Goal: Task Accomplishment & Management: Manage account settings

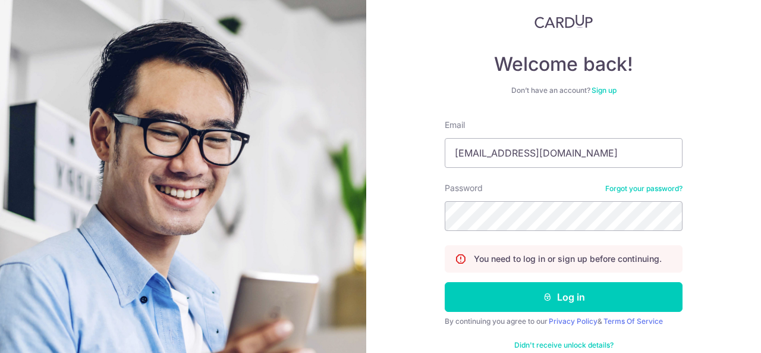
scroll to position [97, 0]
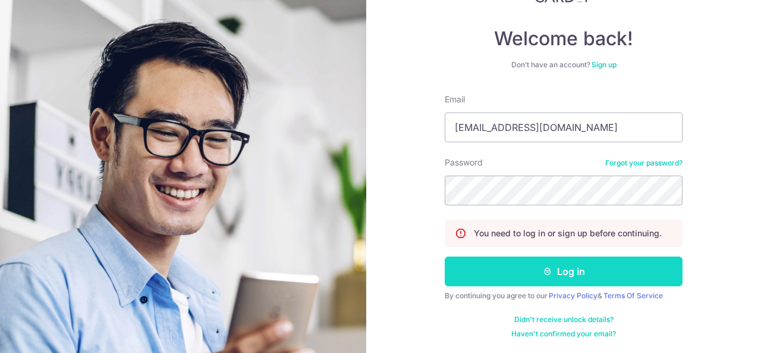
click at [587, 269] on button "Log in" at bounding box center [564, 271] width 238 height 30
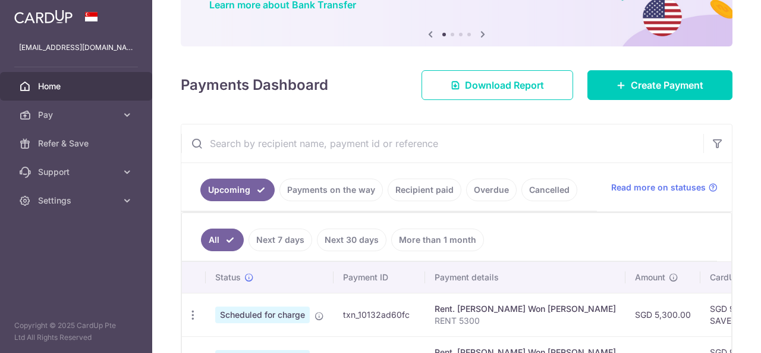
scroll to position [321, 0]
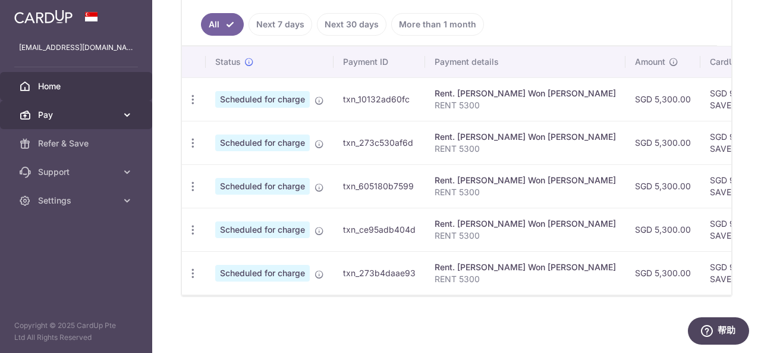
click at [86, 118] on span "Pay" at bounding box center [77, 115] width 78 height 12
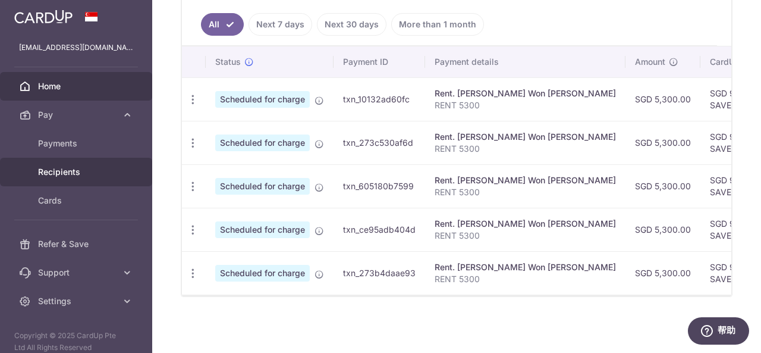
click at [73, 172] on span "Recipients" at bounding box center [77, 172] width 78 height 12
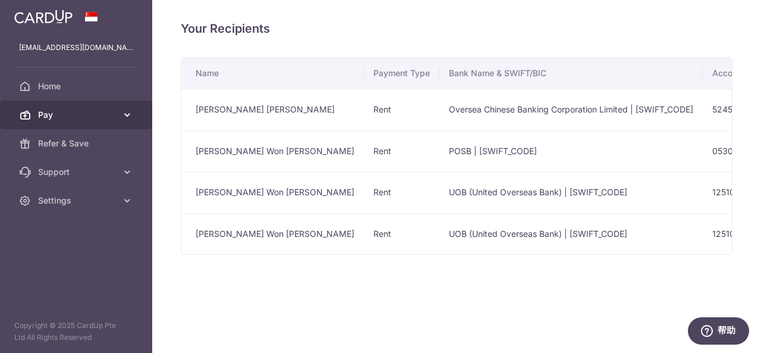
click at [105, 116] on span "Pay" at bounding box center [77, 115] width 78 height 12
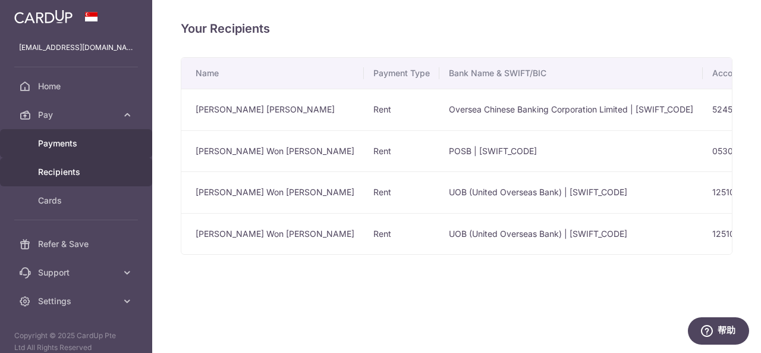
click at [89, 150] on link "Payments" at bounding box center [76, 143] width 152 height 29
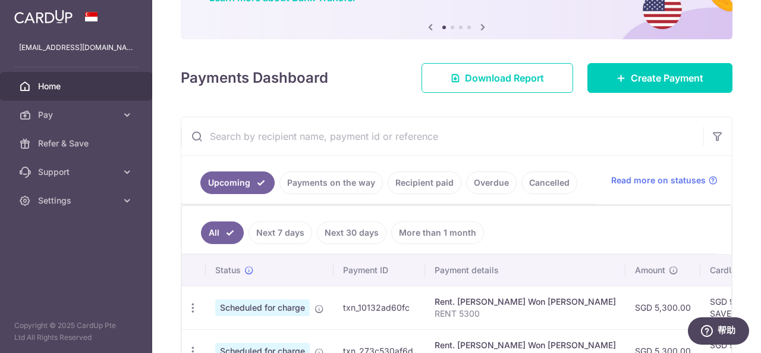
scroll to position [114, 0]
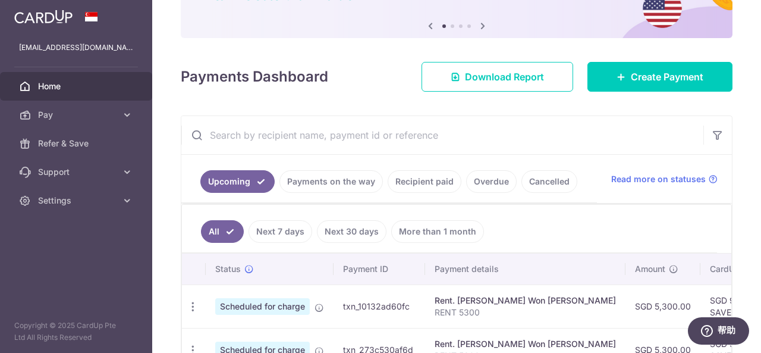
click at [423, 175] on link "Recipient paid" at bounding box center [425, 181] width 74 height 23
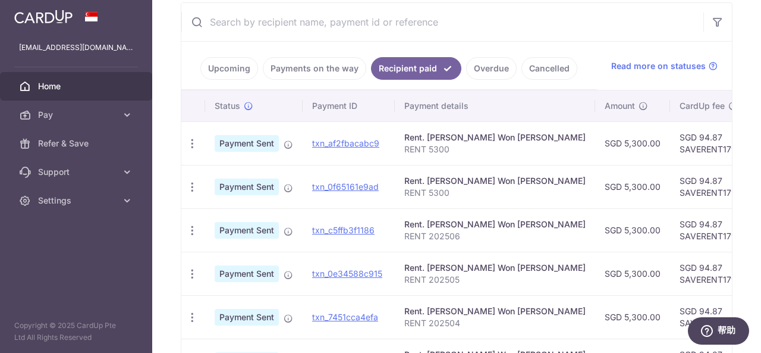
scroll to position [181, 0]
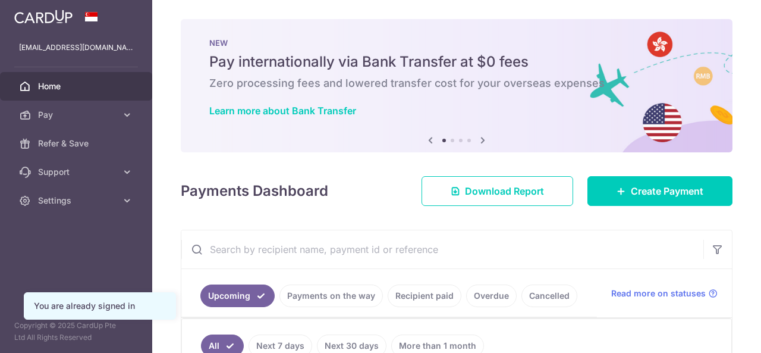
scroll to position [122, 0]
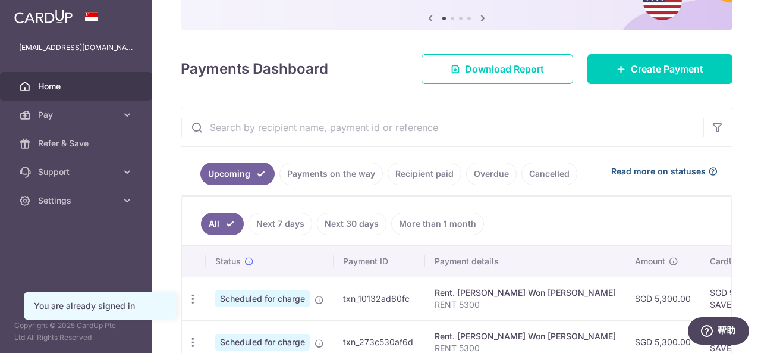
click at [658, 174] on span "Read more on statuses" at bounding box center [658, 171] width 95 height 12
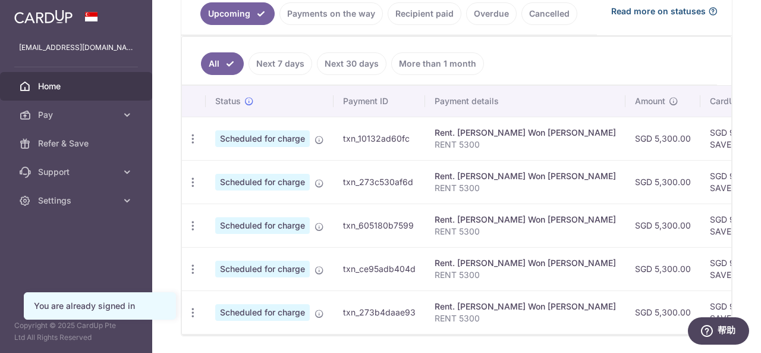
scroll to position [284, 0]
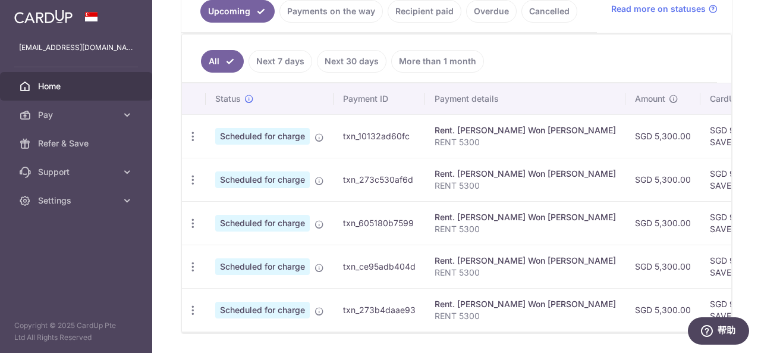
click at [490, 7] on link "Overdue" at bounding box center [491, 11] width 51 height 23
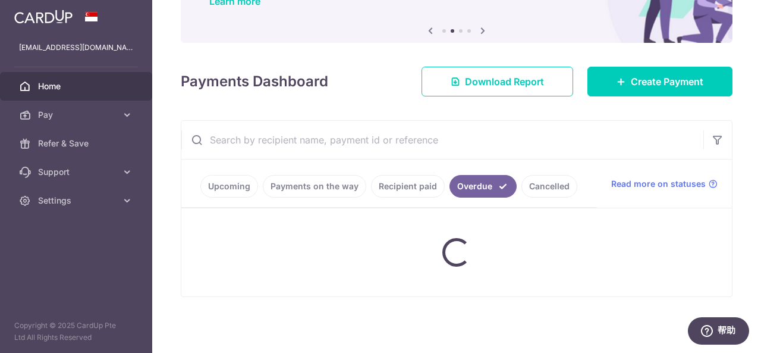
scroll to position [178, 0]
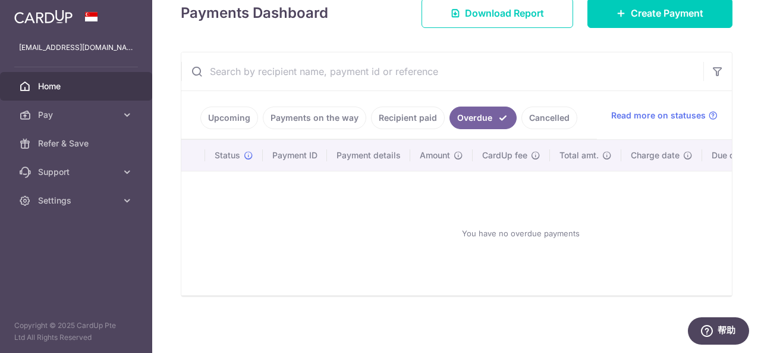
click at [415, 115] on link "Recipient paid" at bounding box center [408, 117] width 74 height 23
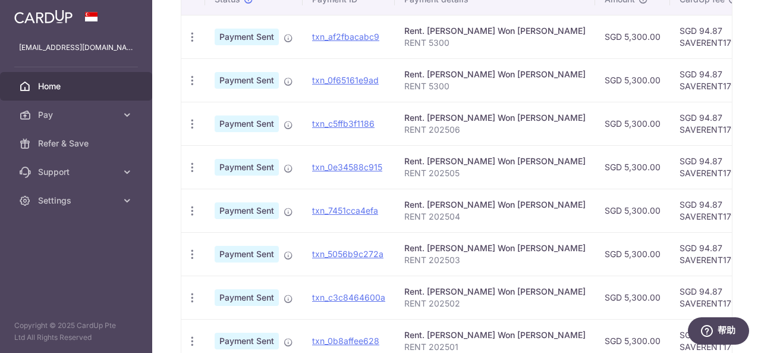
scroll to position [401, 0]
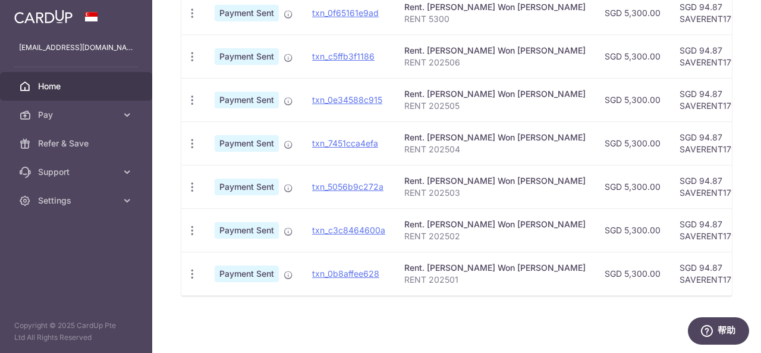
click at [268, 272] on span "Payment Sent" at bounding box center [247, 273] width 64 height 17
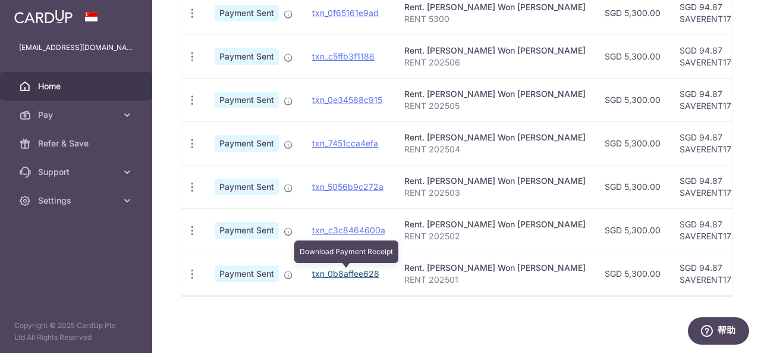
click at [328, 273] on link "txn_0b8affee628" at bounding box center [345, 273] width 67 height 10
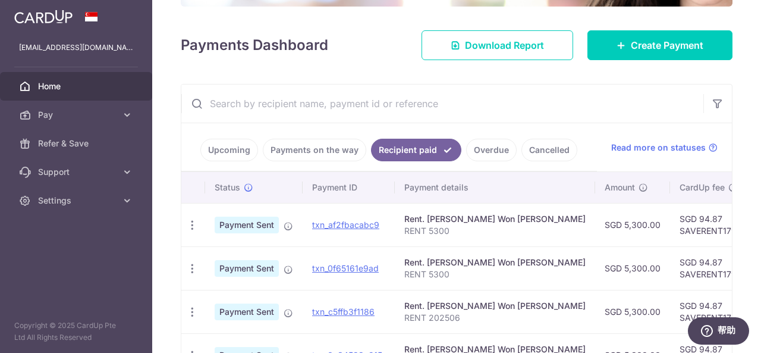
scroll to position [197, 0]
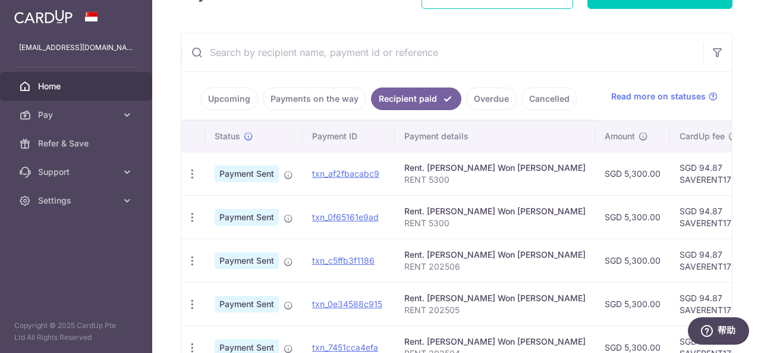
click at [228, 106] on link "Upcoming" at bounding box center [229, 98] width 58 height 23
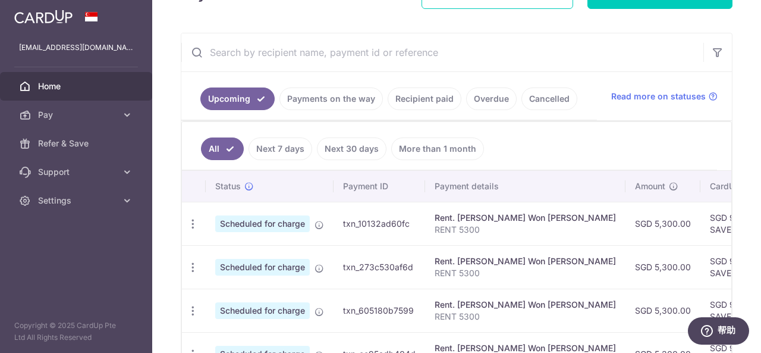
click at [286, 227] on span "Scheduled for charge" at bounding box center [262, 223] width 95 height 17
click at [192, 225] on icon "button" at bounding box center [193, 224] width 12 height 12
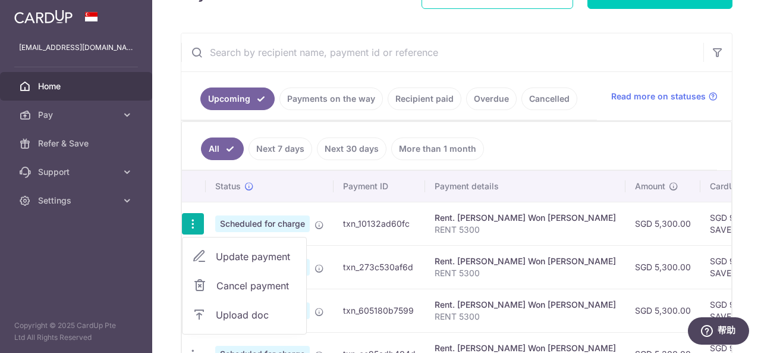
click at [241, 256] on span "Update payment" at bounding box center [256, 256] width 81 height 14
radio input "true"
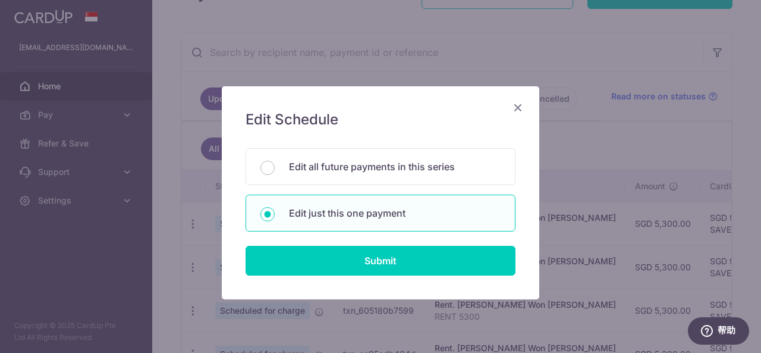
click at [518, 109] on icon "Close" at bounding box center [518, 107] width 14 height 15
